Goal: Transaction & Acquisition: Purchase product/service

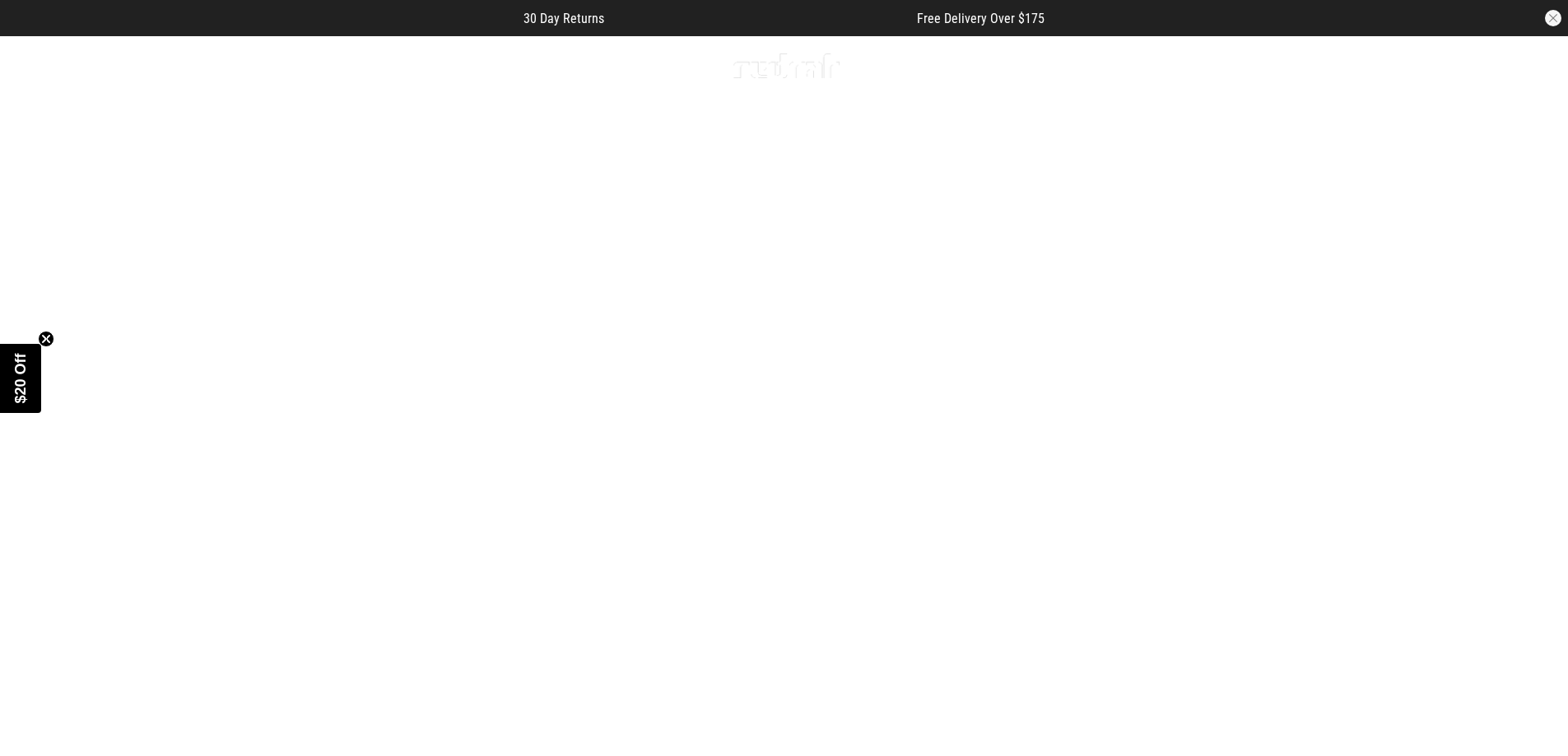
click at [769, 659] on link "1 / 4" at bounding box center [784, 426] width 1568 height 785
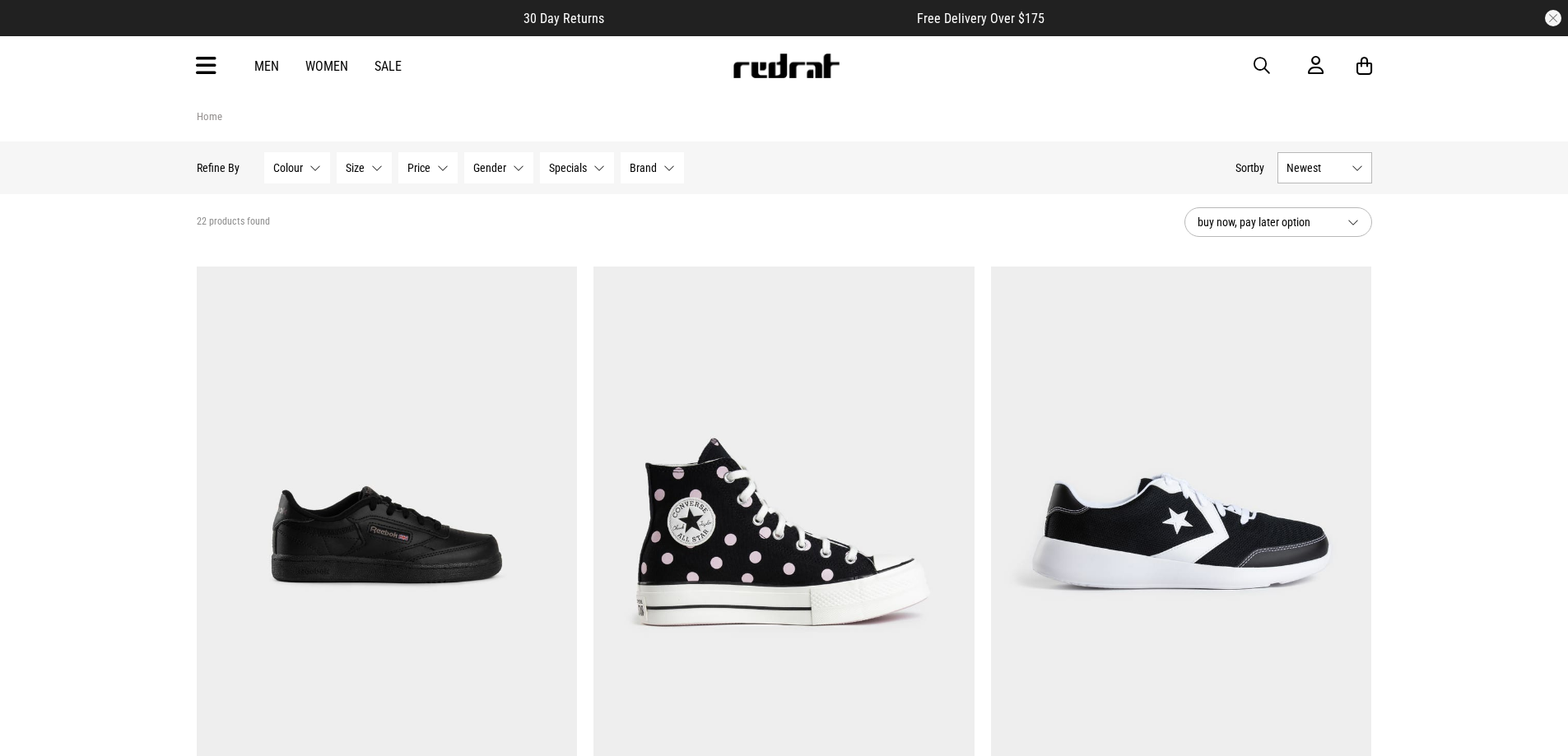
click at [491, 170] on span "Gender" at bounding box center [490, 168] width 33 height 13
click at [518, 283] on span "Womens" at bounding box center [521, 280] width 40 height 13
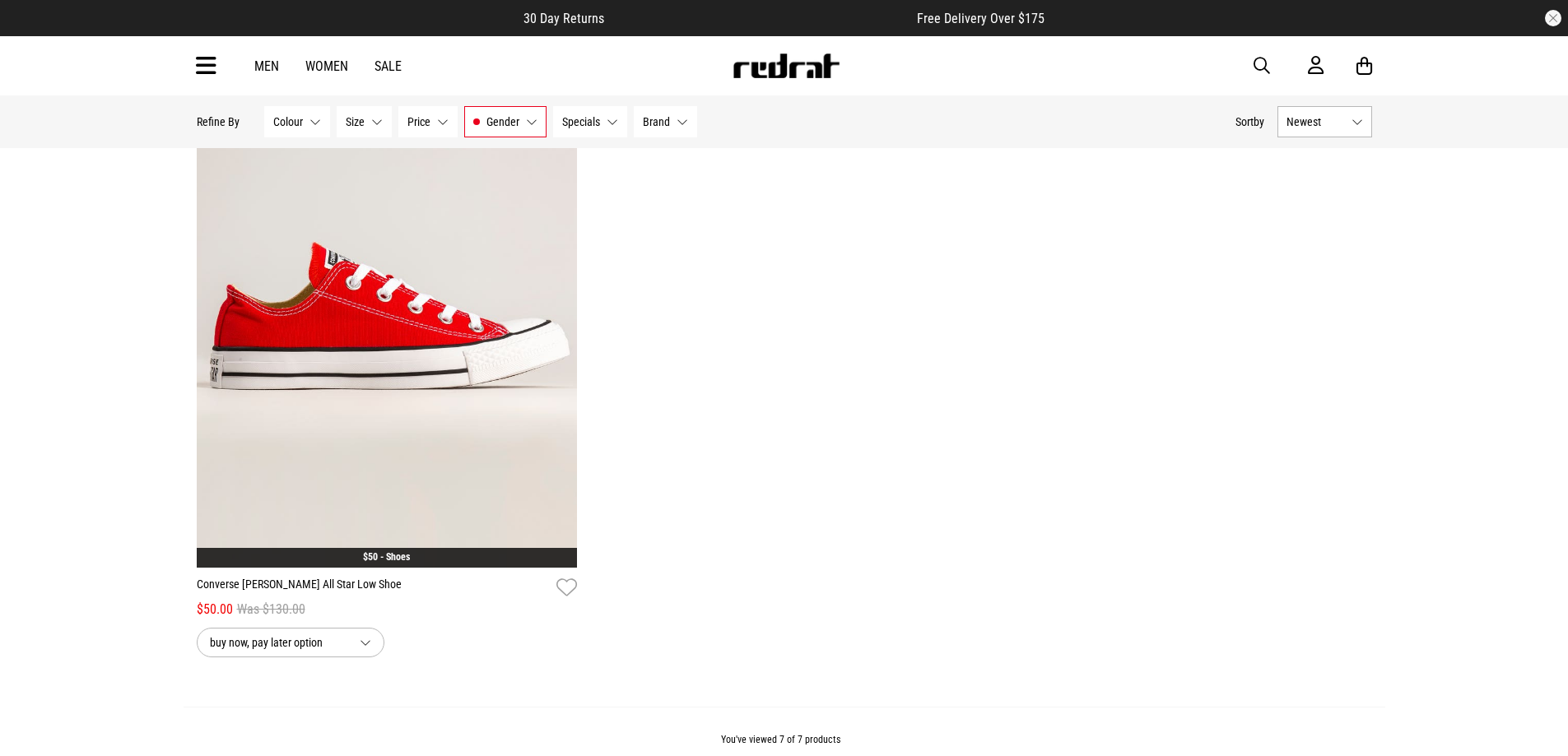
scroll to position [1564, 0]
